Goal: Task Accomplishment & Management: Manage account settings

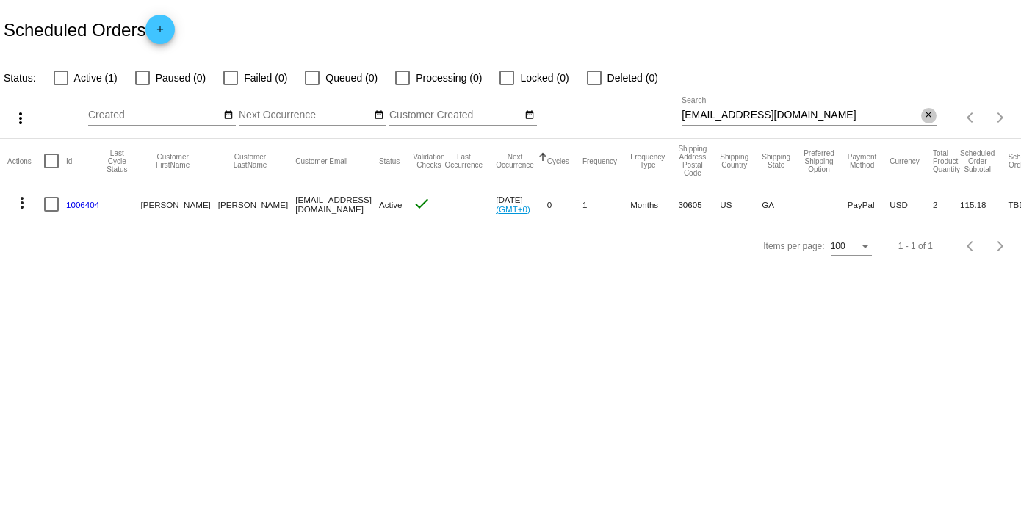
click at [930, 120] on mat-icon "close" at bounding box center [929, 115] width 10 height 12
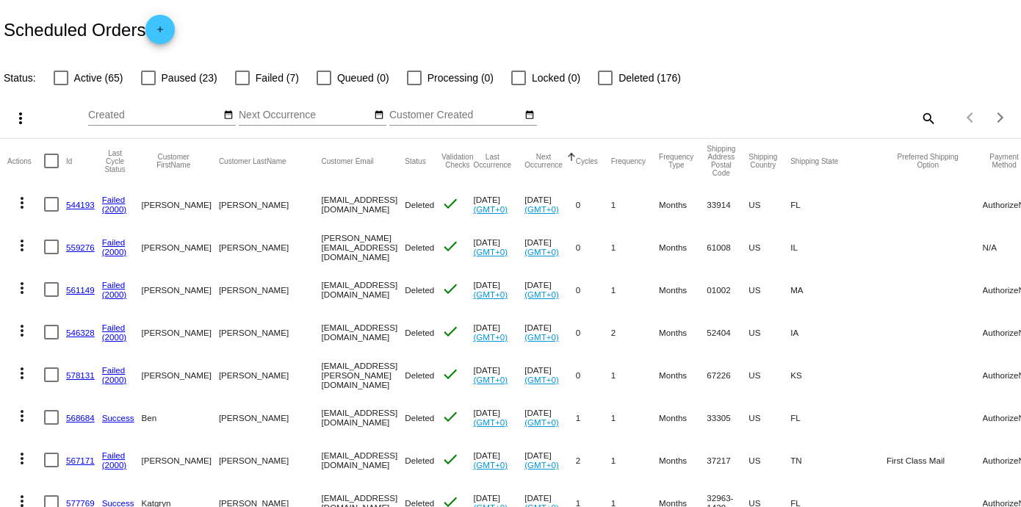
click at [919, 116] on mat-icon "search" at bounding box center [928, 118] width 18 height 23
click at [722, 118] on input "Search" at bounding box center [809, 115] width 254 height 12
paste input "jenniferkirstine@icloud.com"
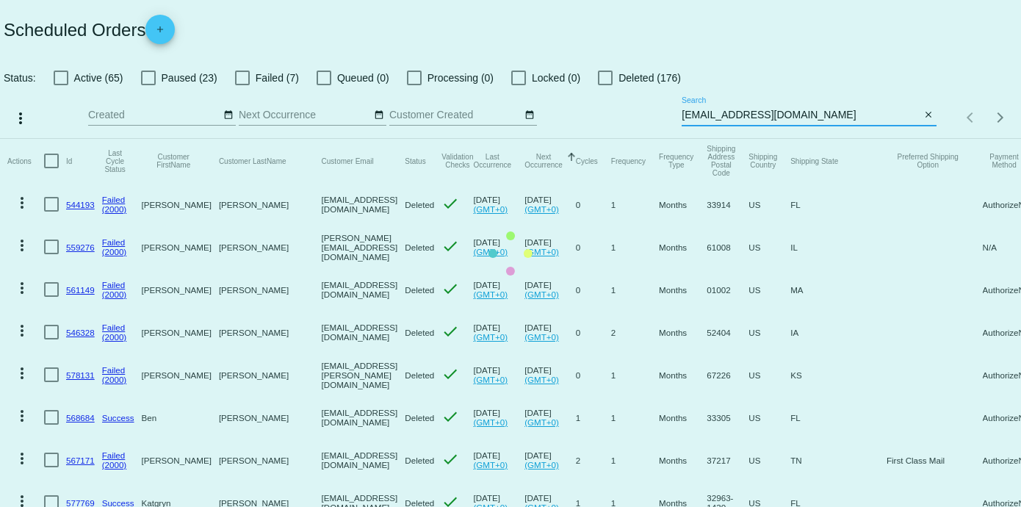
type input "jenniferkirstine@icloud.com"
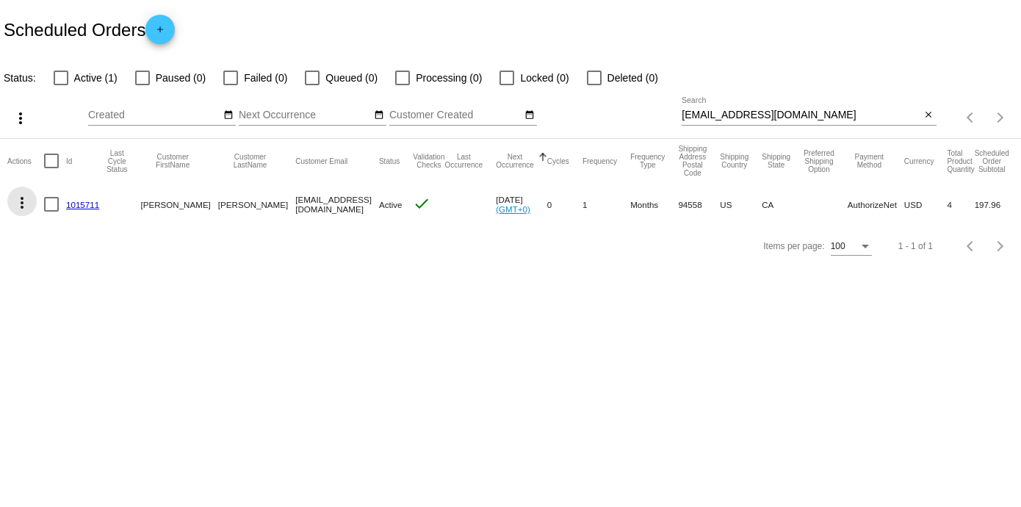
click at [21, 201] on mat-icon "more_vert" at bounding box center [22, 203] width 18 height 18
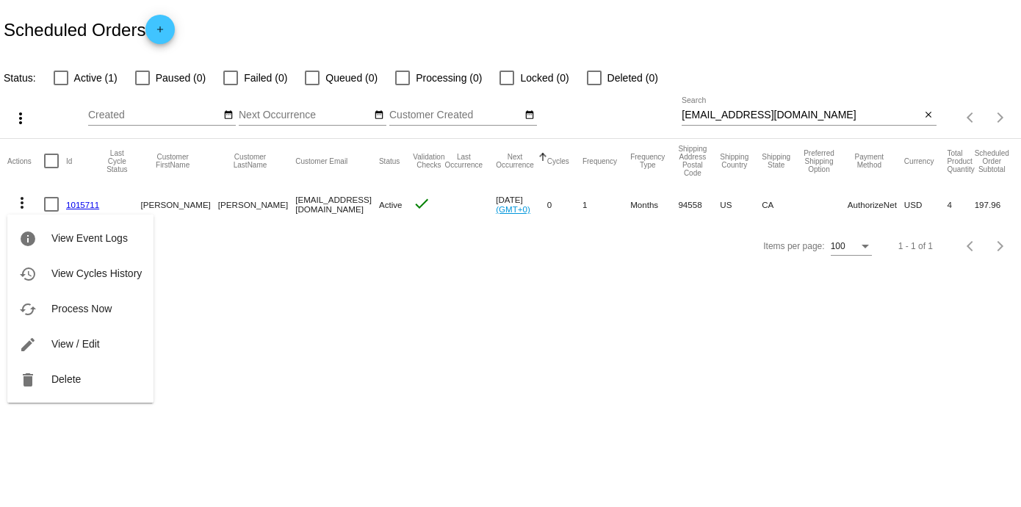
click at [339, 268] on div at bounding box center [510, 253] width 1021 height 507
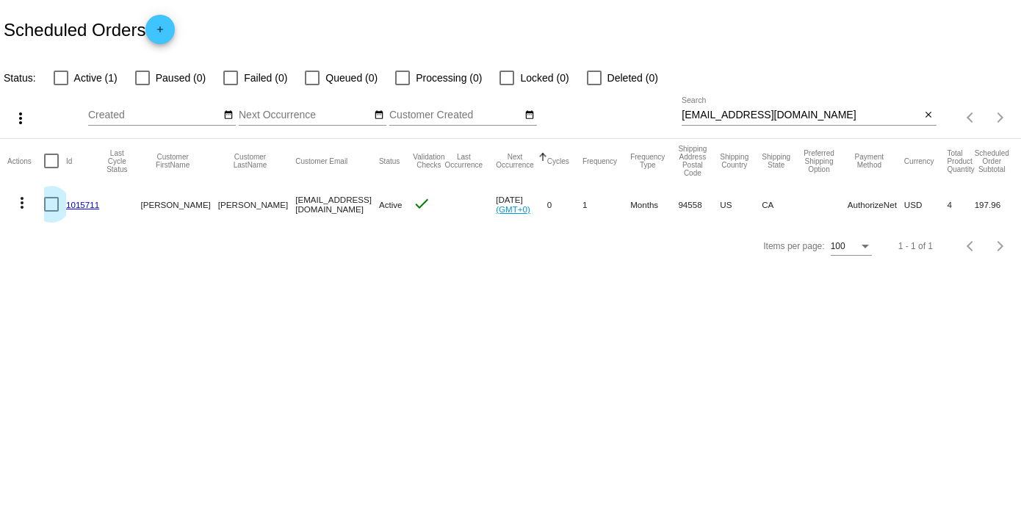
click at [57, 204] on div at bounding box center [51, 204] width 15 height 15
click at [51, 212] on input "checkbox" at bounding box center [51, 212] width 1 height 1
checkbox input "true"
click at [85, 203] on link "1015711" at bounding box center [82, 205] width 33 height 10
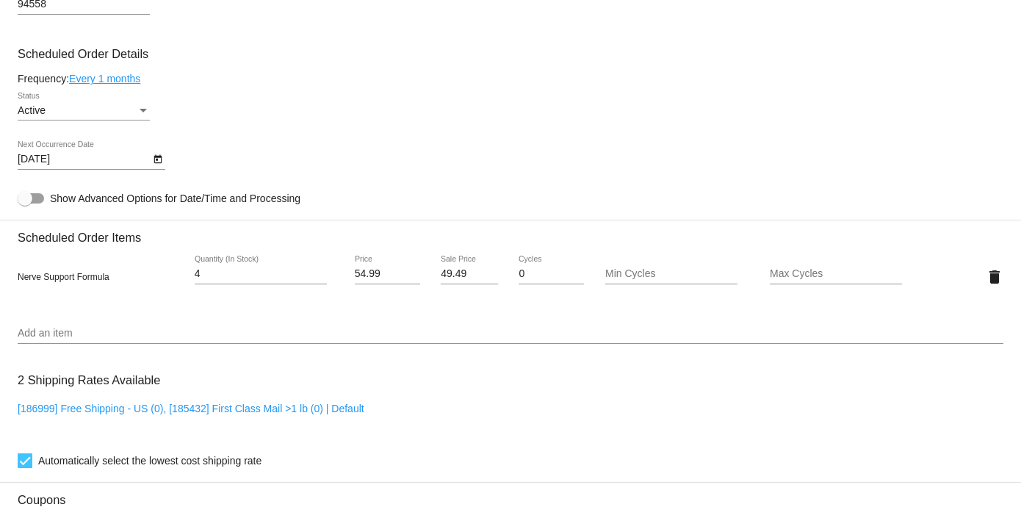
scroll to position [544, 0]
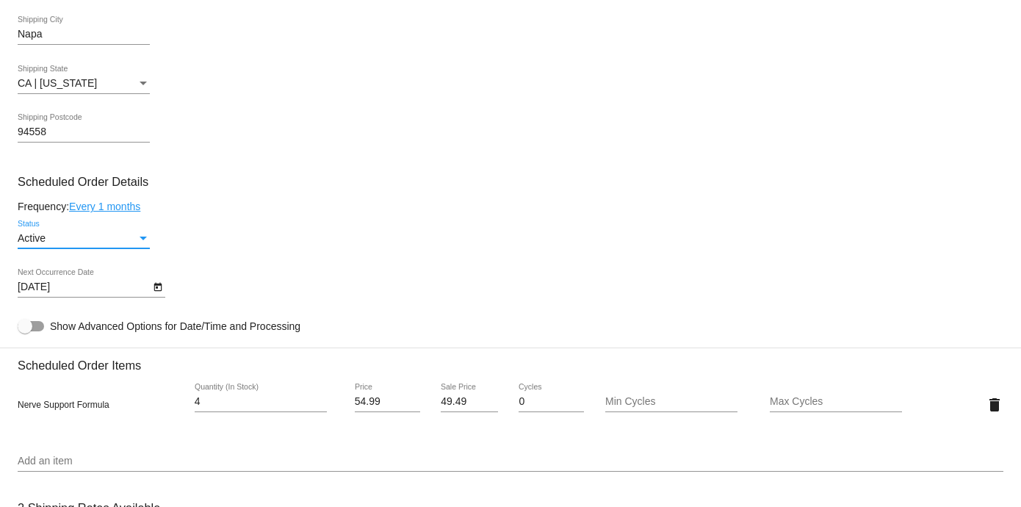
click at [141, 236] on div "Status" at bounding box center [143, 239] width 13 height 12
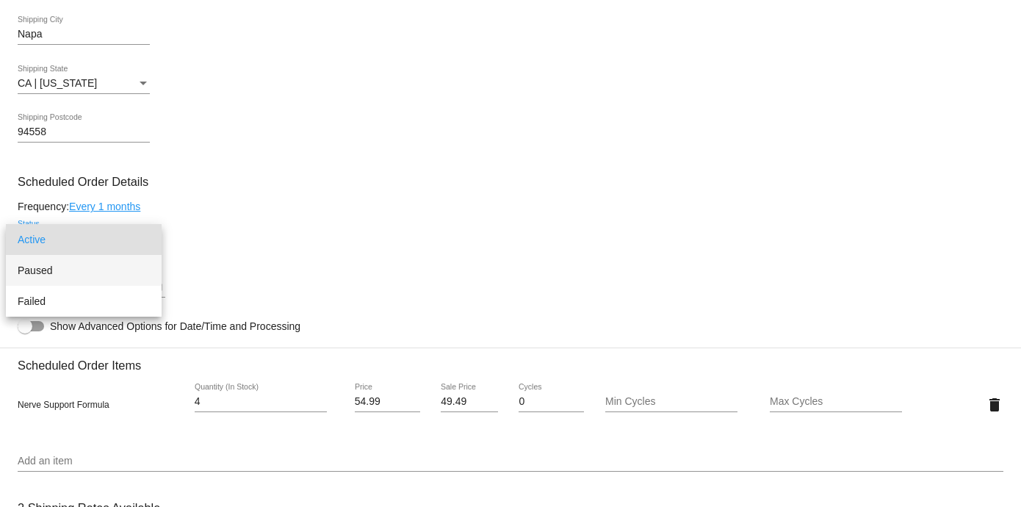
click at [35, 268] on span "Paused" at bounding box center [84, 270] width 132 height 31
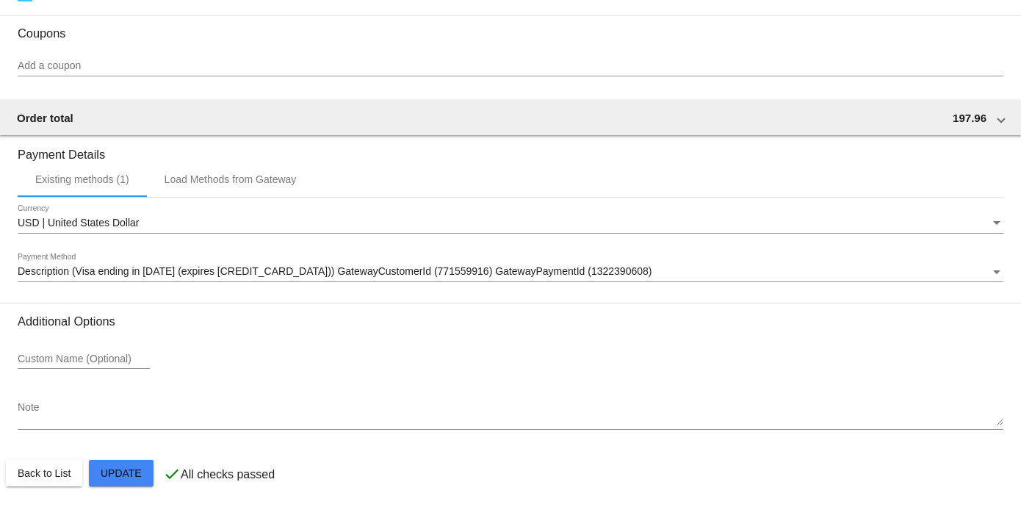
scroll to position [1142, 0]
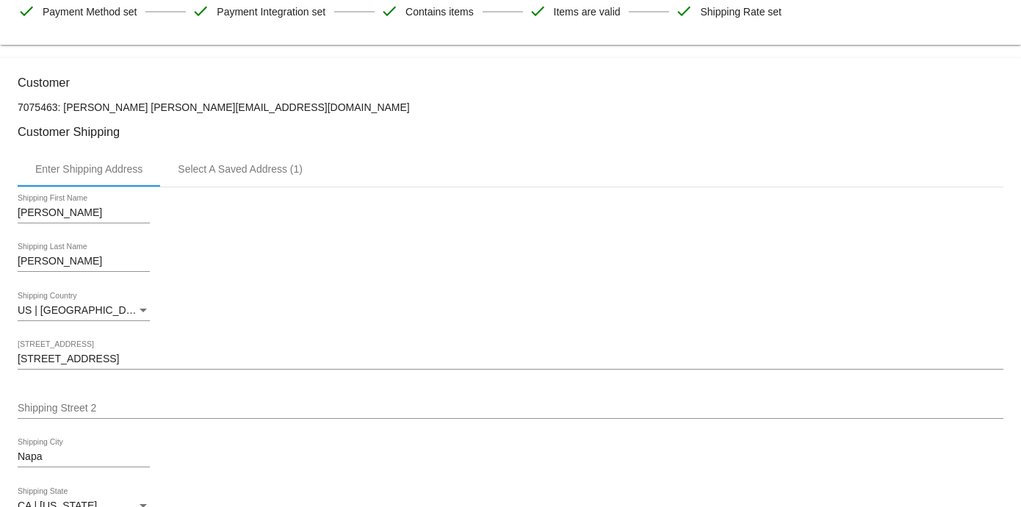
scroll to position [0, 0]
